Goal: Task Accomplishment & Management: Manage account settings

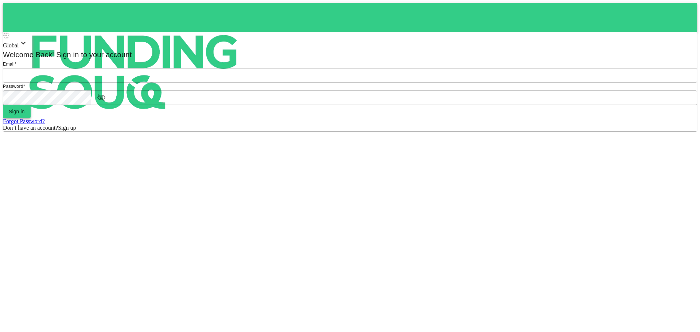
type input "[EMAIL_ADDRESS][DOMAIN_NAME]"
click at [31, 118] on button "Sign in" at bounding box center [17, 111] width 28 height 13
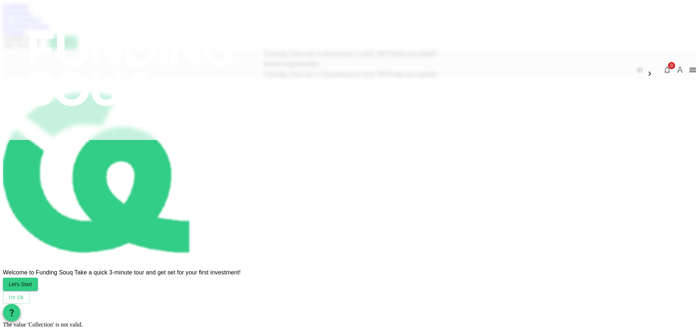
click at [249, 43] on div "Dashboard Marketplace My Investments Investment Settings Transfers Available Fu…" at bounding box center [350, 26] width 694 height 46
click at [41, 22] on link "My Investments" at bounding box center [22, 19] width 38 height 6
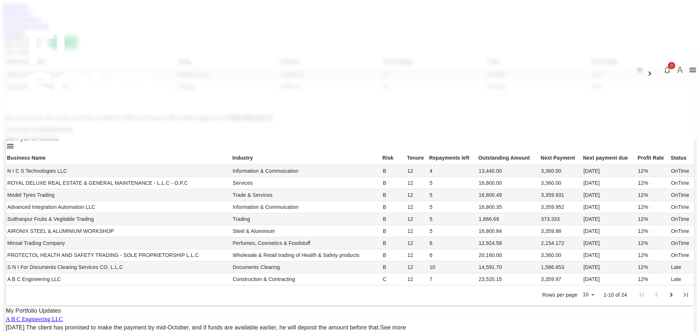
click at [32, 16] on link "Marketplace" at bounding box center [17, 12] width 29 height 6
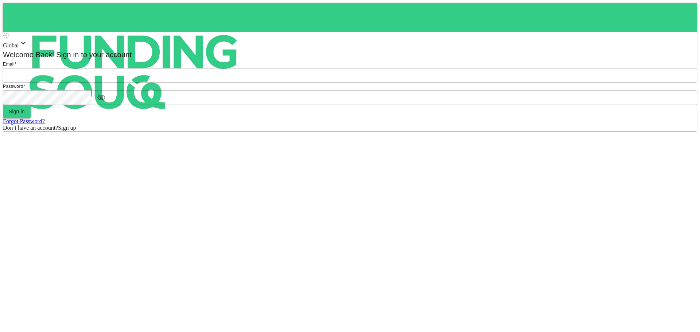
type input "[EMAIL_ADDRESS][DOMAIN_NAME]"
click at [31, 118] on button "Sign in" at bounding box center [17, 111] width 28 height 13
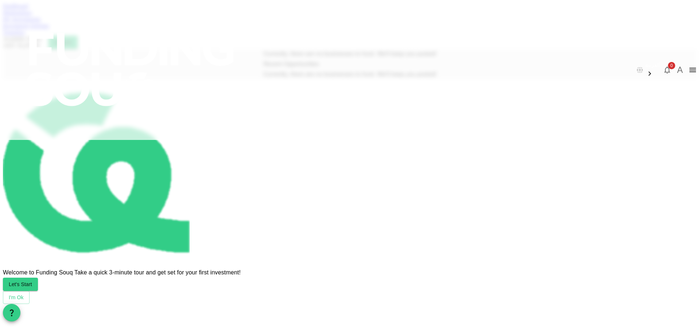
click at [28, 9] on link "Dashboard" at bounding box center [15, 6] width 25 height 6
